Goal: Information Seeking & Learning: Learn about a topic

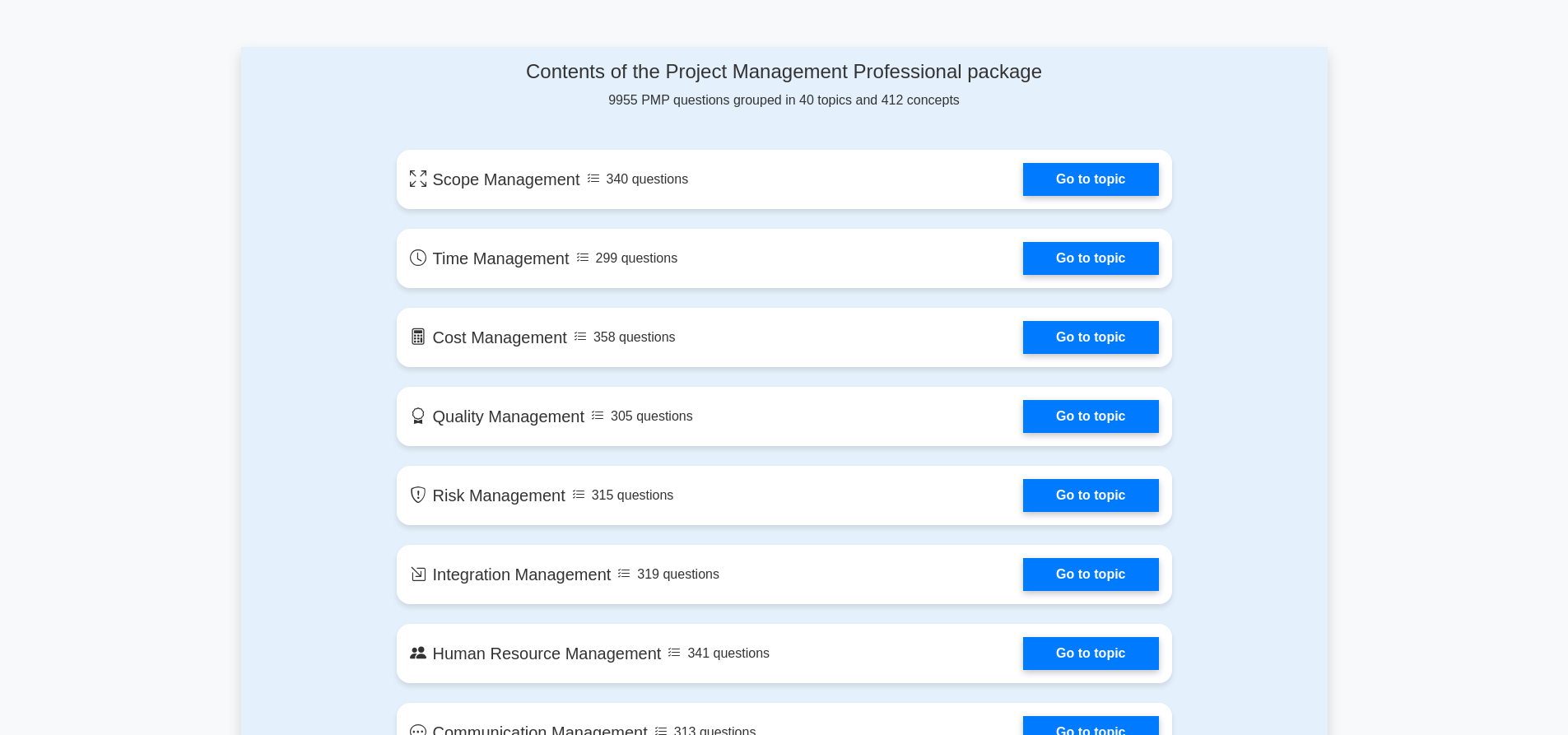
scroll to position [824, 0]
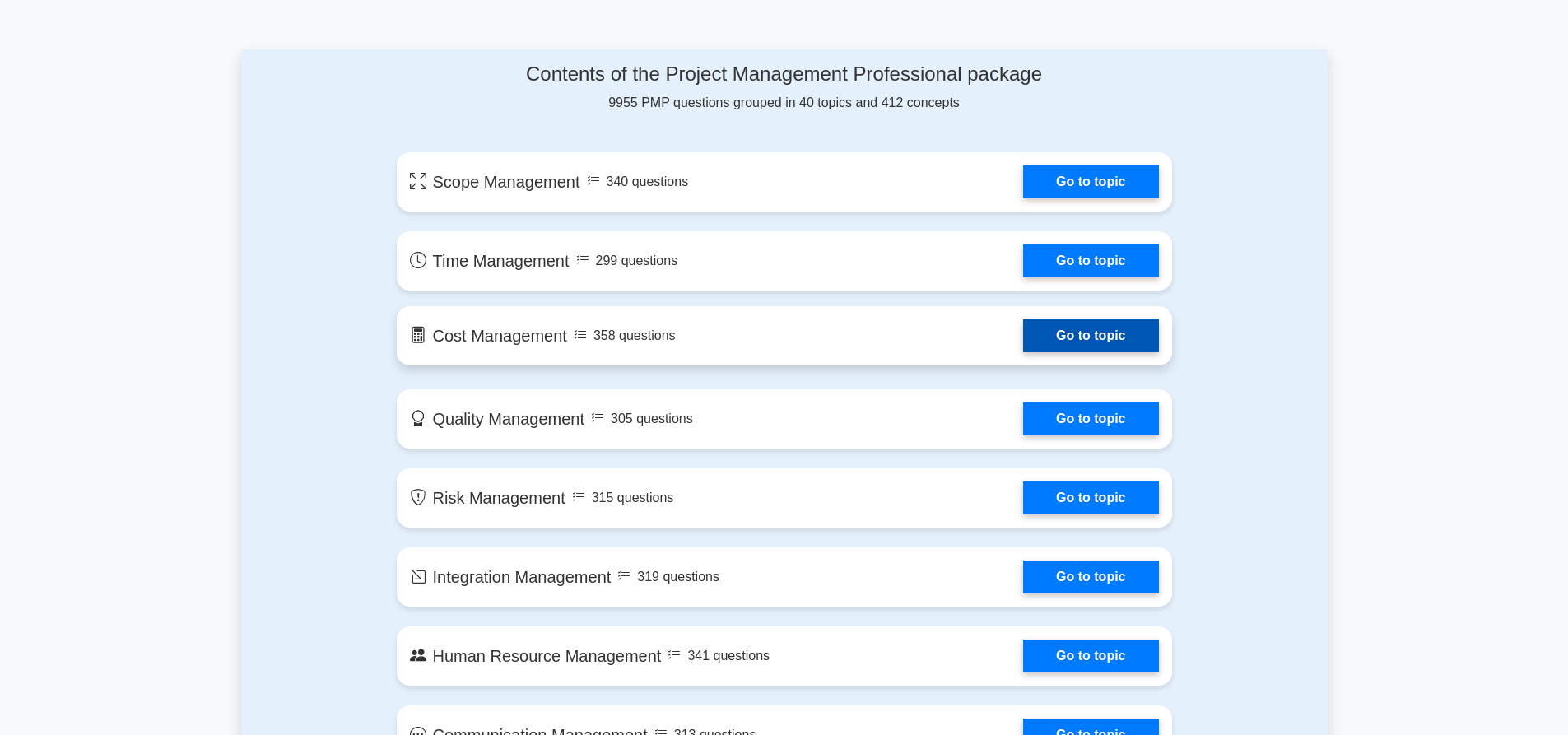
click at [1047, 348] on link "Go to topic" at bounding box center [1091, 336] width 135 height 33
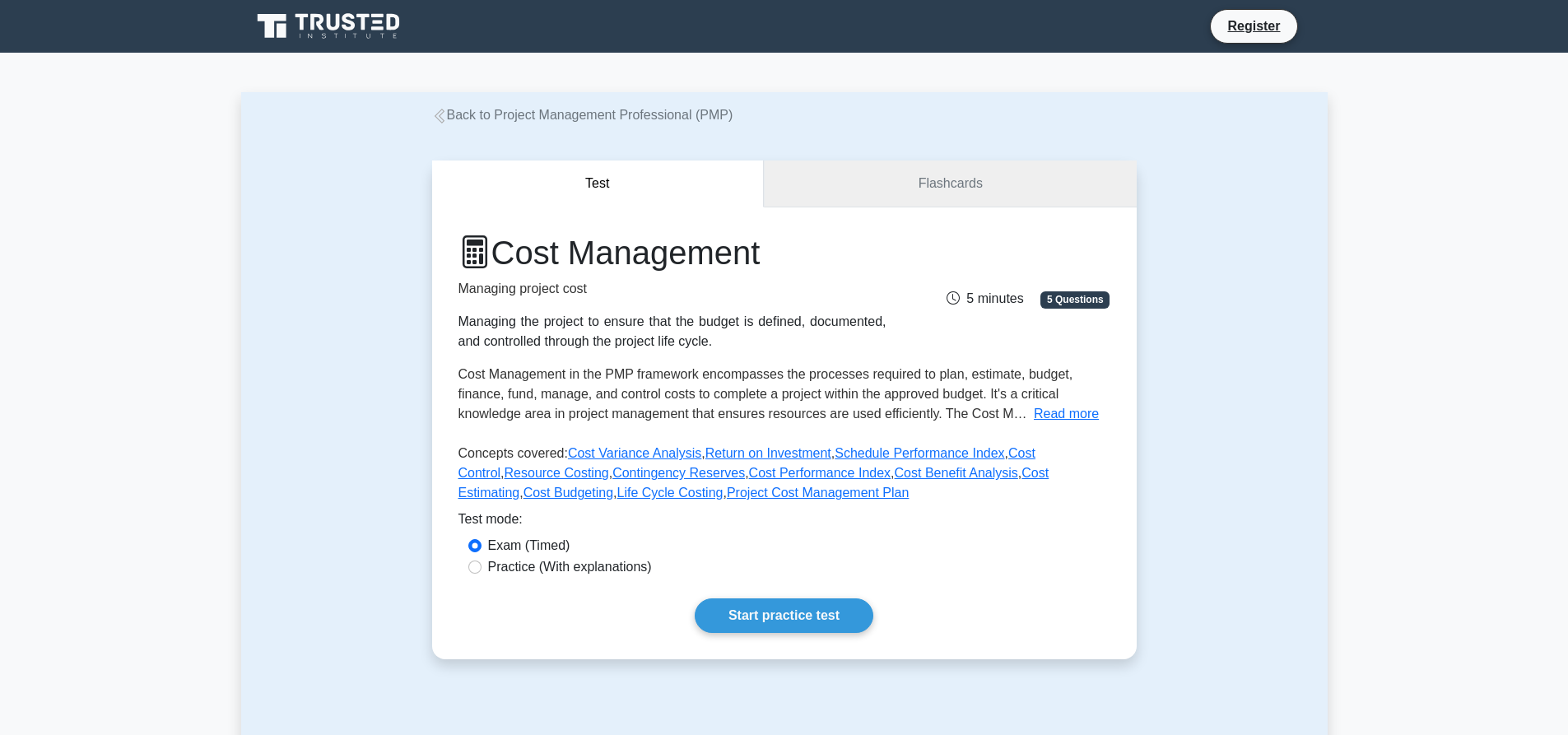
click at [934, 179] on link "Flashcards" at bounding box center [950, 183] width 372 height 47
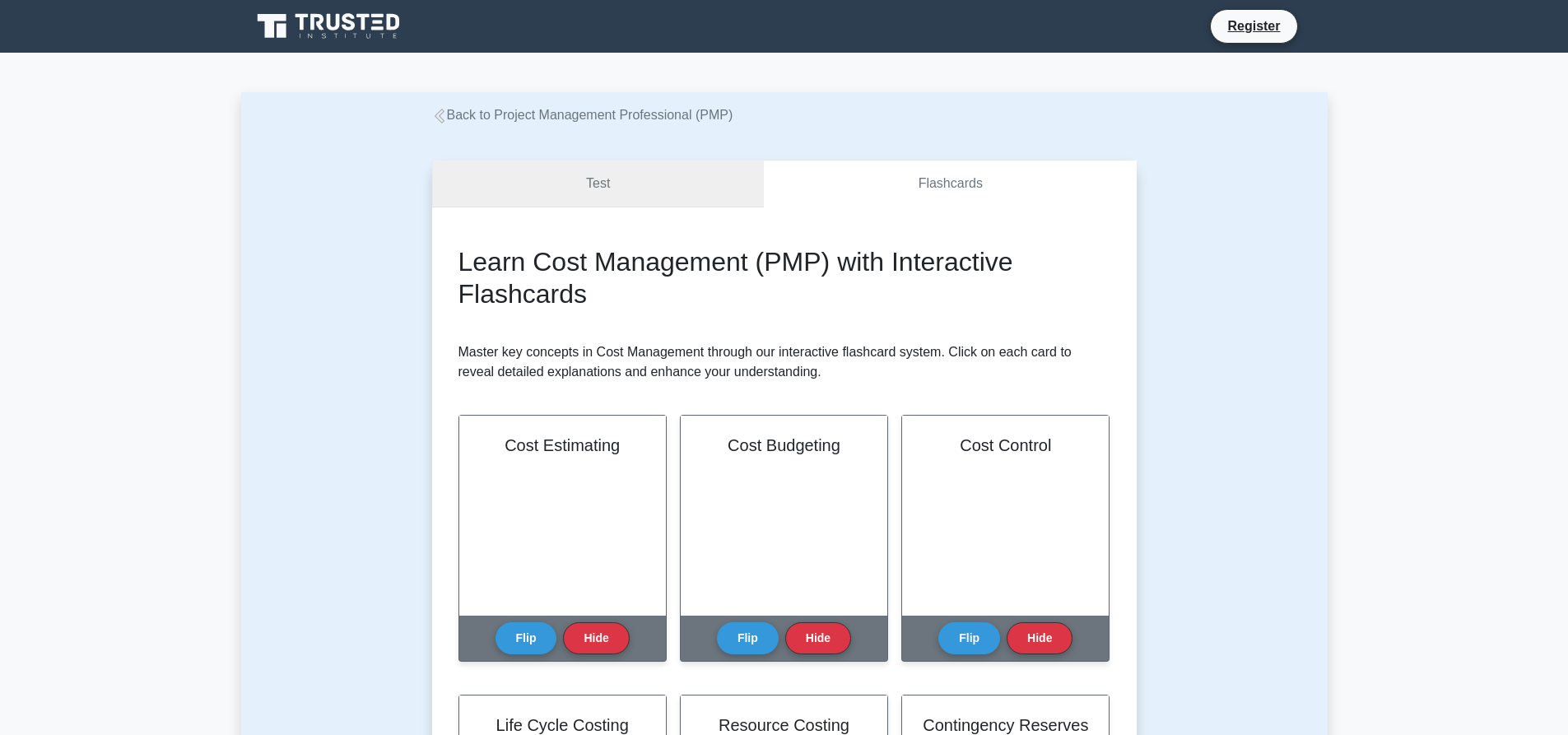
click at [664, 179] on link "Test" at bounding box center [598, 183] width 333 height 47
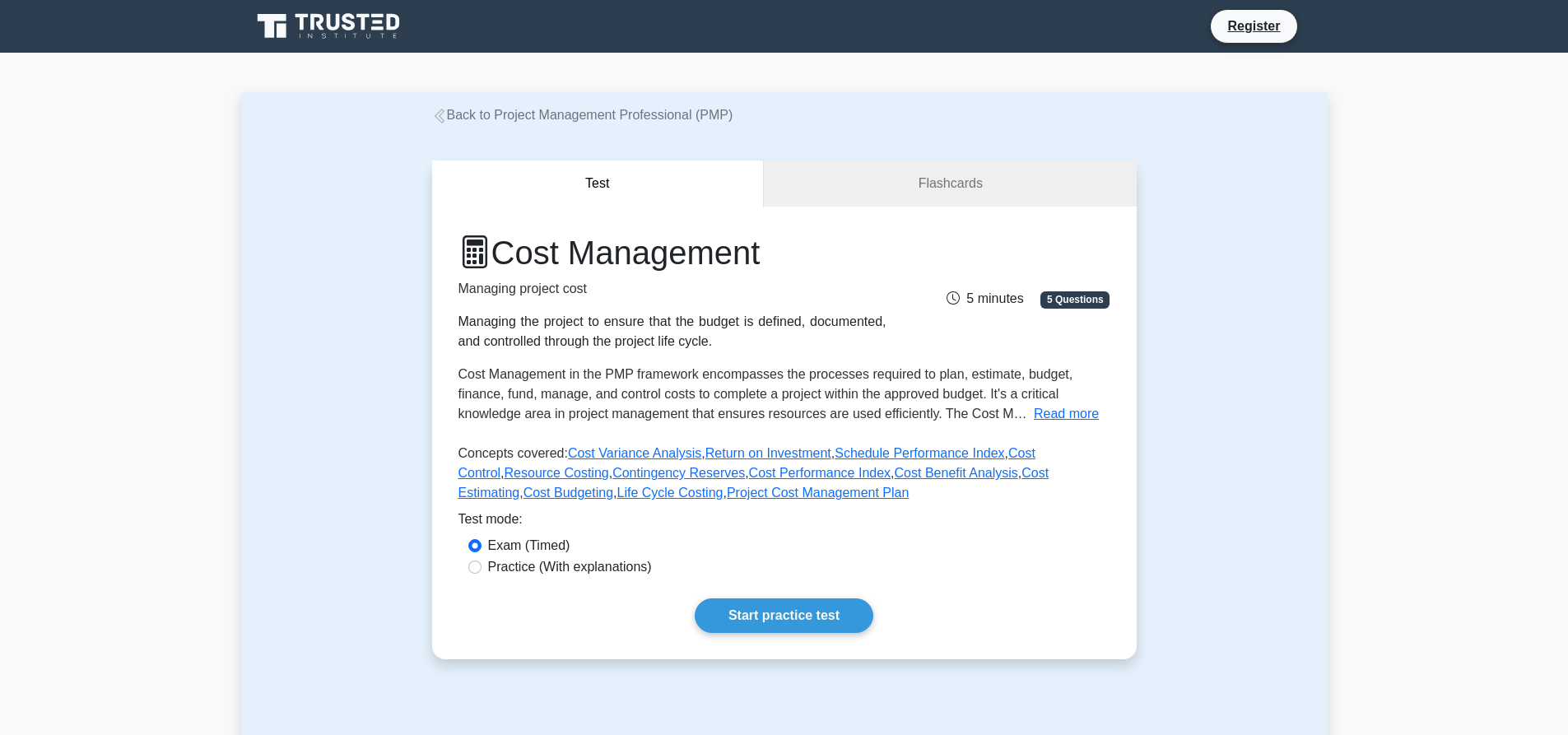
click at [529, 578] on label "Practice (With explanations)" at bounding box center [569, 568] width 164 height 20
click at [482, 574] on input "Practice (With explanations)" at bounding box center [474, 567] width 13 height 13
radio input "true"
click at [502, 547] on label "Exam (Timed)" at bounding box center [529, 546] width 83 height 20
click at [482, 547] on input "Exam (Timed)" at bounding box center [474, 546] width 13 height 13
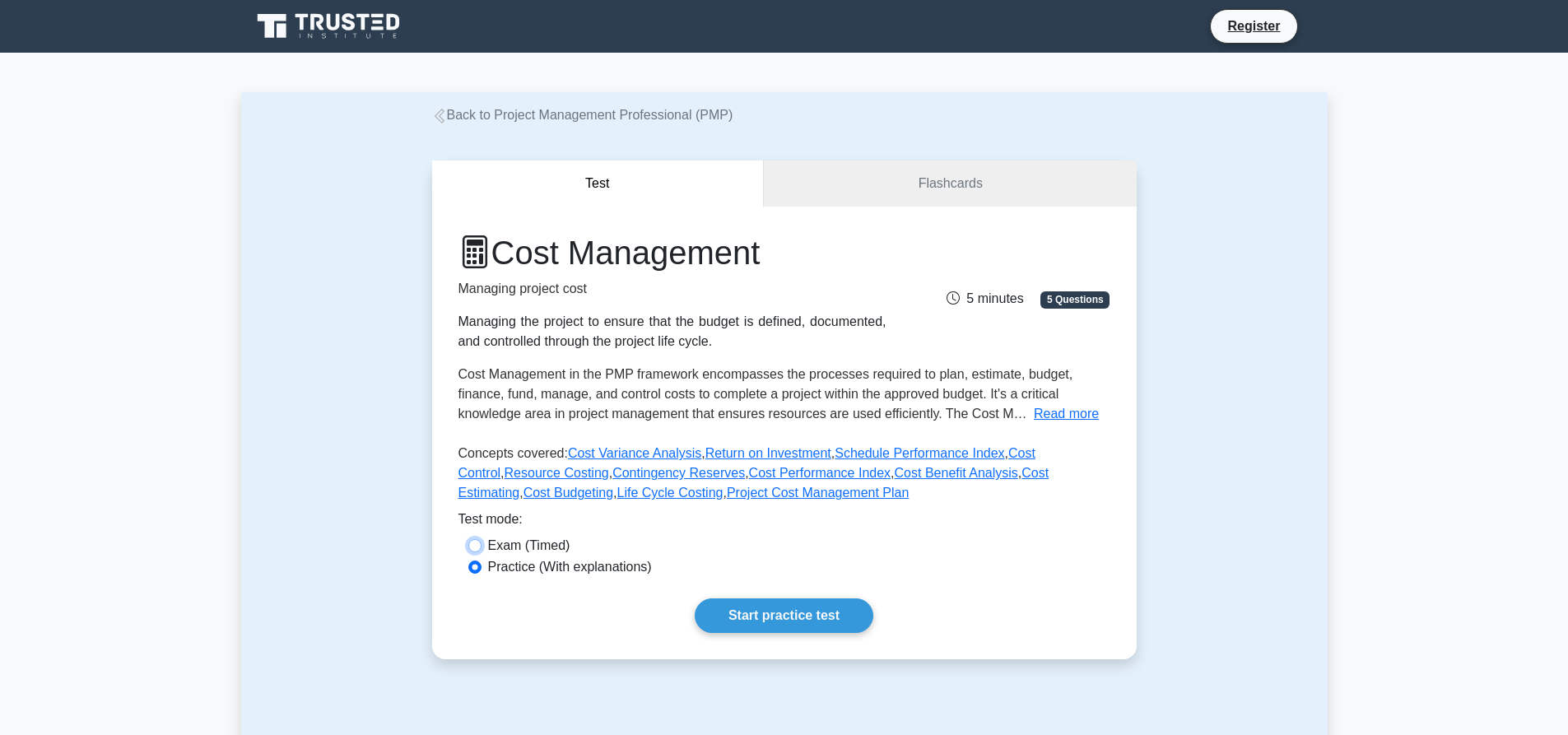
radio input "true"
click at [738, 610] on link "Start practice test" at bounding box center [784, 615] width 178 height 35
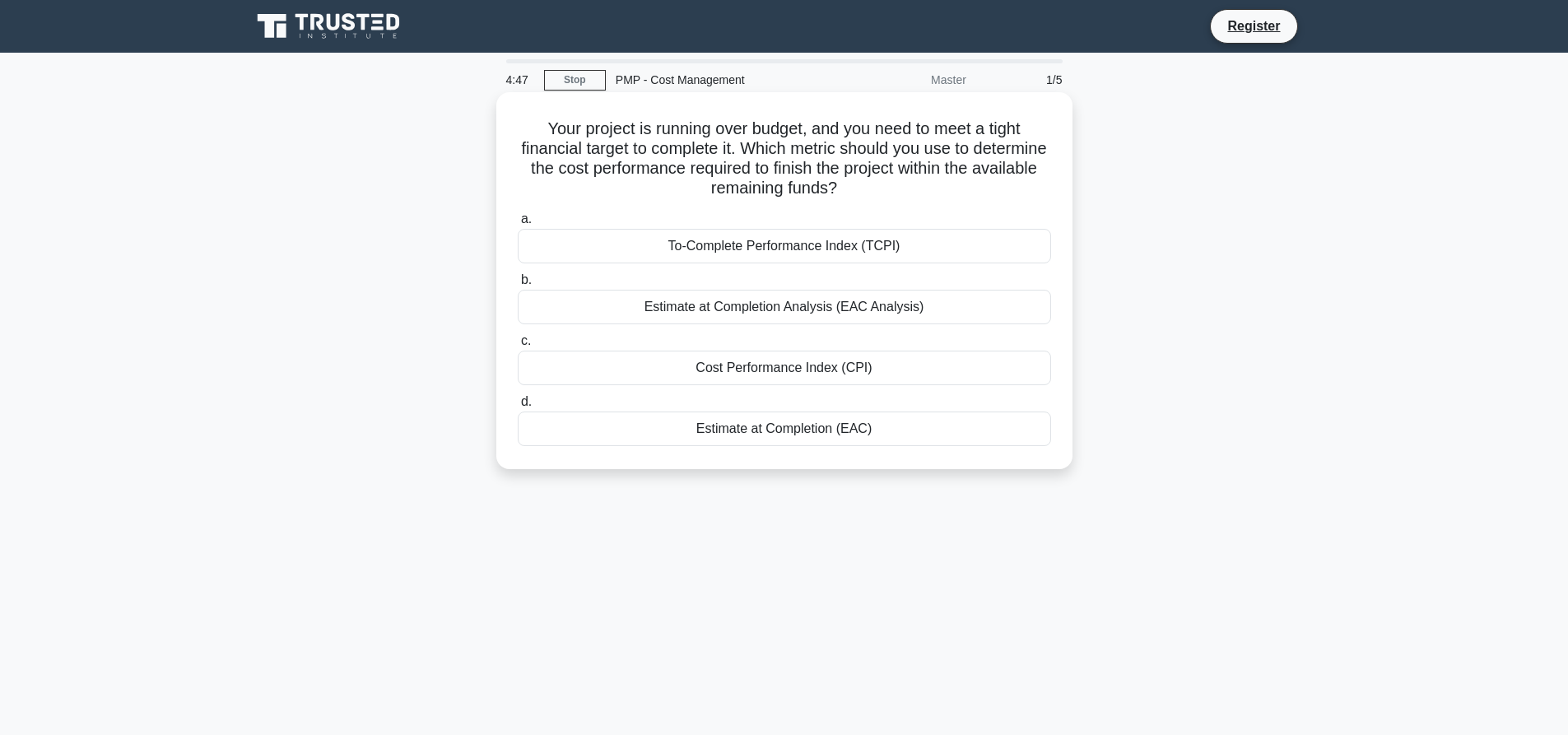
click at [790, 375] on div "Cost Performance Index (CPI)" at bounding box center [784, 368] width 534 height 35
click at [518, 347] on input "c. Cost Performance Index (CPI)" at bounding box center [518, 341] width 0 height 11
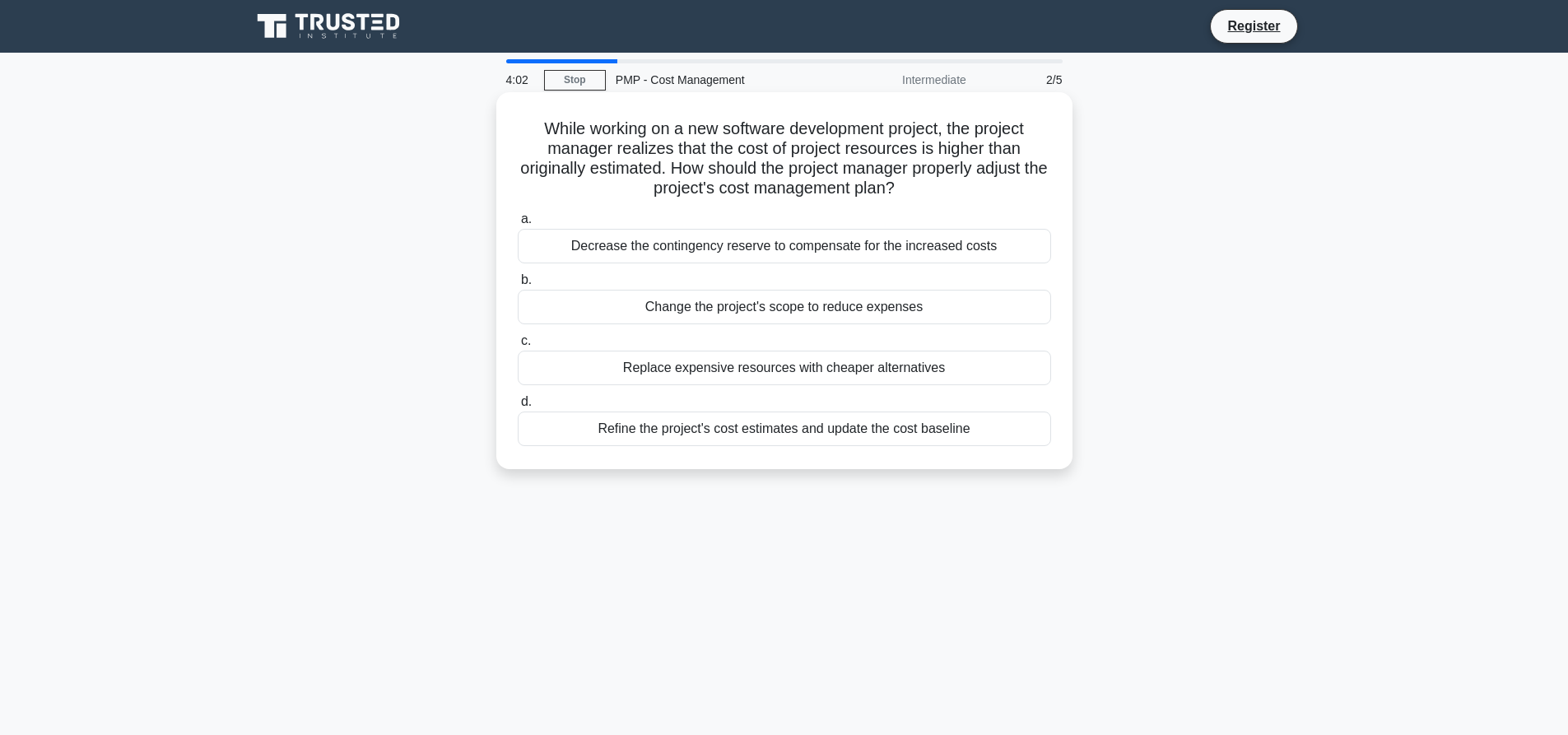
click at [828, 409] on label "d. Refine the project's cost estimates and update the cost baseline" at bounding box center [784, 419] width 534 height 55
click at [518, 407] on input "d. Refine the project's cost estimates and update the cost baseline" at bounding box center [518, 401] width 0 height 11
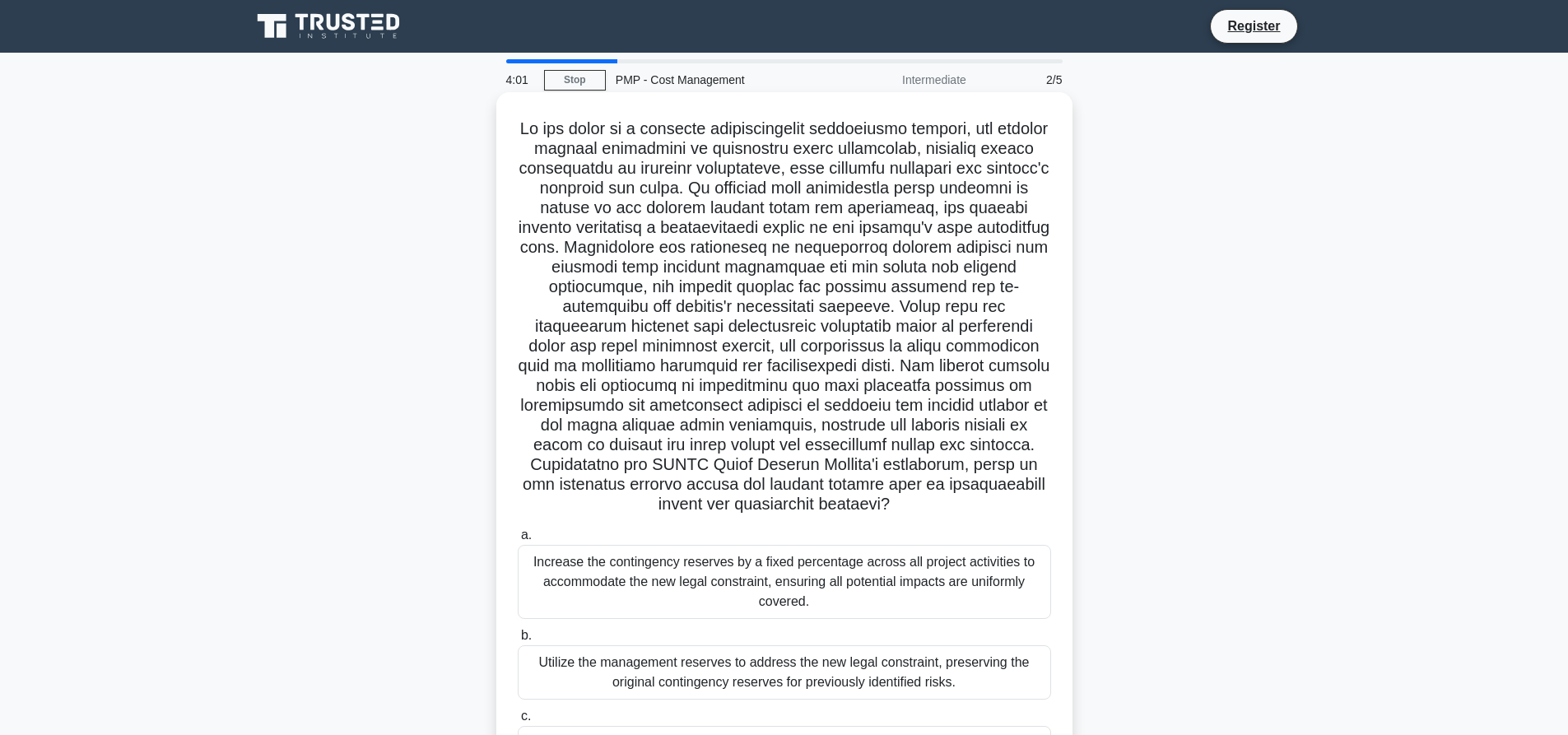
click at [825, 427] on h5 ".spinner_0XTQ{transform-origin:center;animation:spinner_y6GP .75s linear infini…" at bounding box center [784, 317] width 537 height 396
click at [819, 552] on div "Increase the contingency reserves by a fixed percentage across all project acti…" at bounding box center [784, 582] width 534 height 74
click at [518, 541] on input "a. Increase the contingency reserves by a fixed percentage across all project a…" at bounding box center [518, 535] width 0 height 11
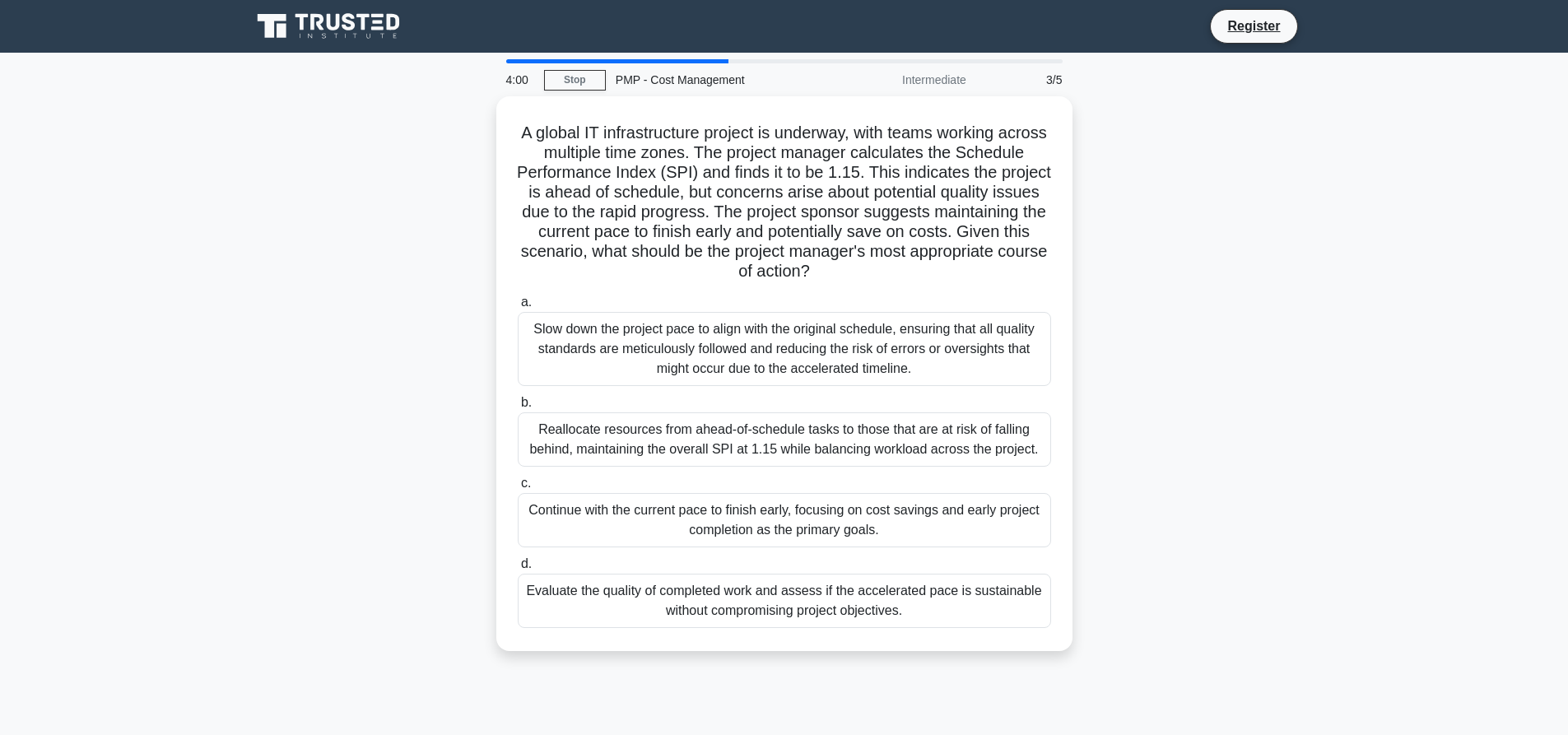
click at [811, 604] on div "Evaluate the quality of completed work and assess if the accelerated pace is su…" at bounding box center [784, 601] width 534 height 55
click at [518, 570] on input "d. Evaluate the quality of completed work and assess if the accelerated pace is…" at bounding box center [518, 564] width 0 height 11
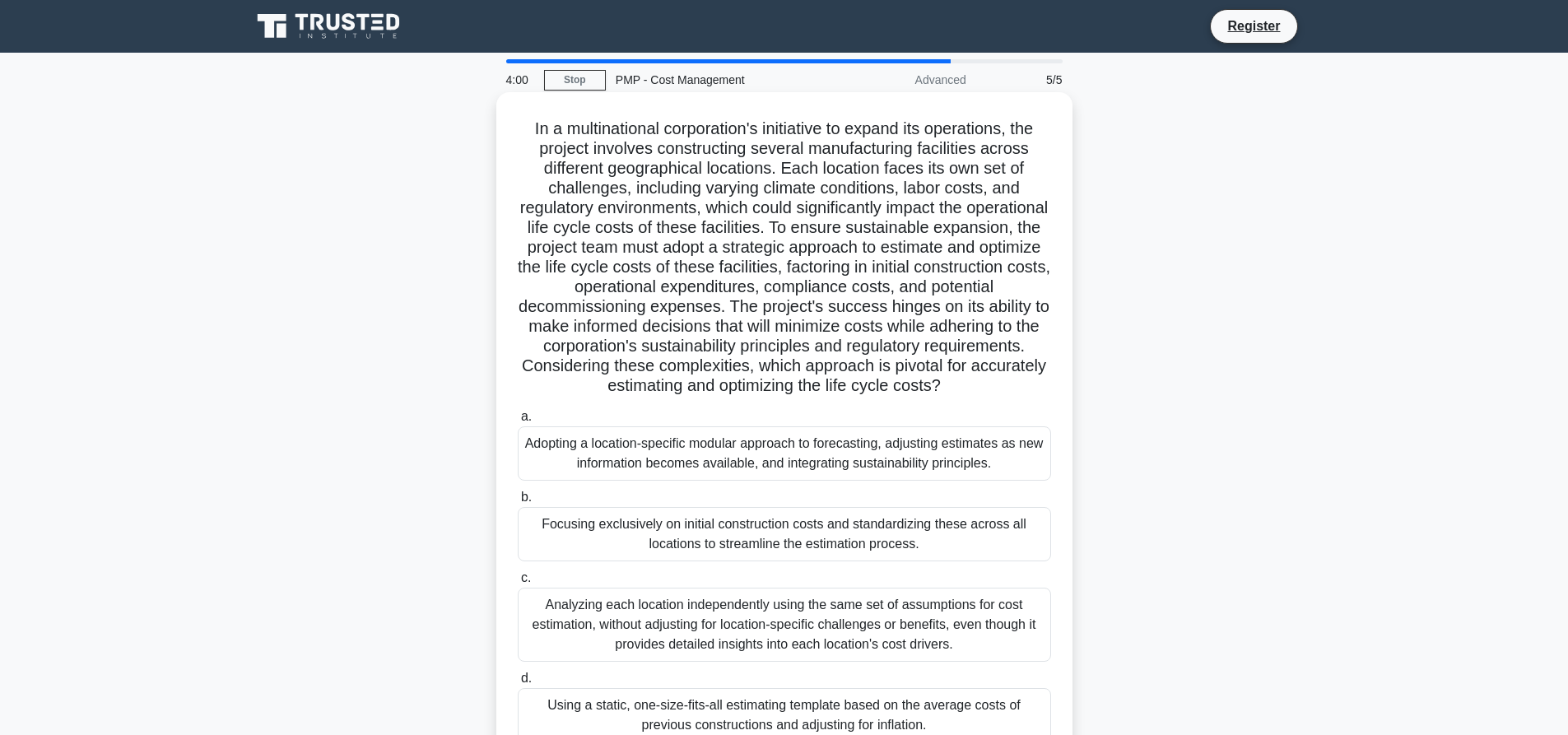
drag, startPoint x: 816, startPoint y: 543, endPoint x: 819, endPoint y: 440, distance: 103.0
click at [819, 499] on label "b. Focusing exclusively on initial construction costs and standardizing these a…" at bounding box center [784, 524] width 534 height 74
click at [518, 499] on input "b. Focusing exclusively on initial construction costs and standardizing these a…" at bounding box center [518, 497] width 0 height 11
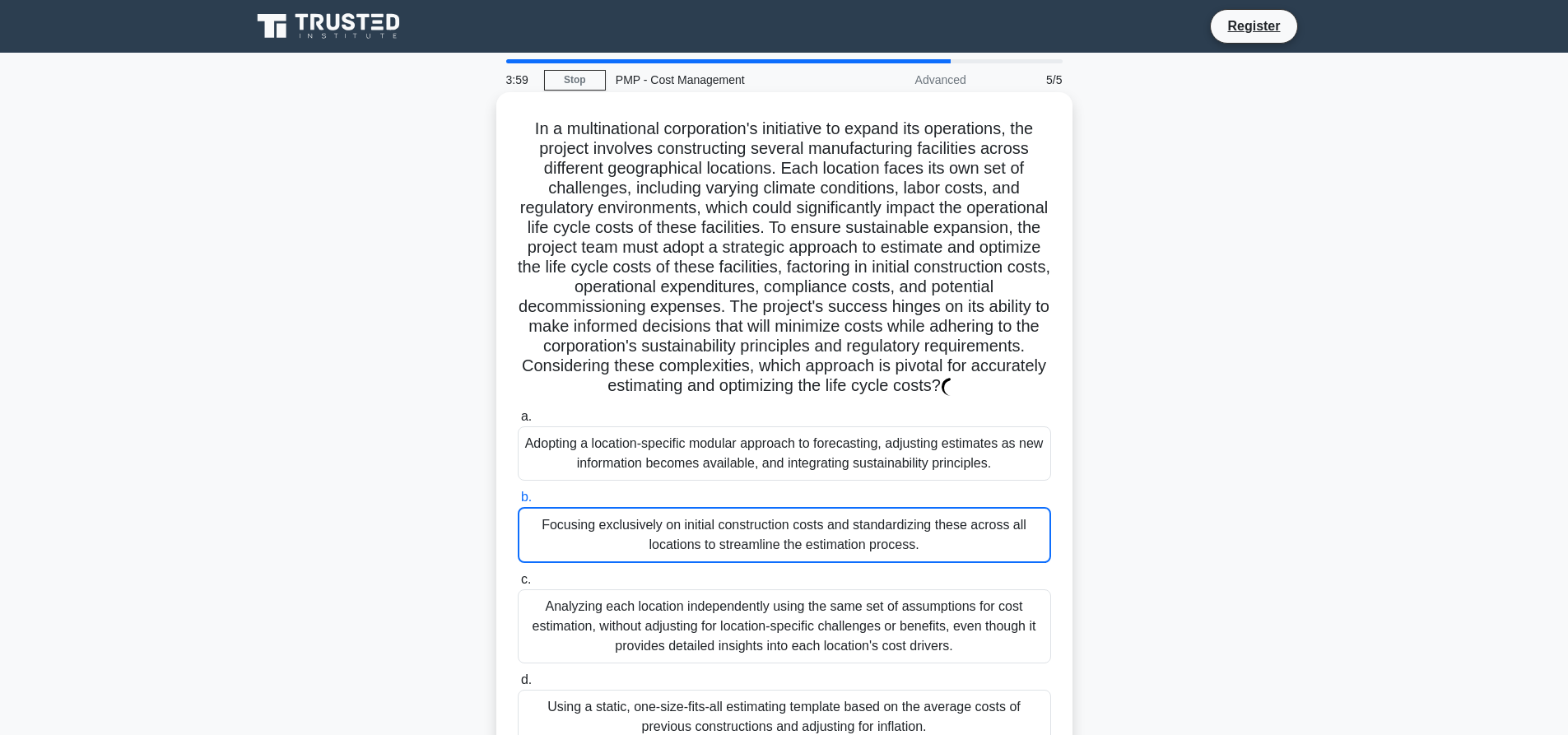
click at [819, 440] on div "Adopting a location-specific modular approach to forecasting, adjusting estimat…" at bounding box center [784, 453] width 534 height 55
click at [518, 422] on input "a. Adopting a location-specific modular approach to forecasting, adjusting esti…" at bounding box center [518, 416] width 0 height 11
